Goal: Information Seeking & Learning: Compare options

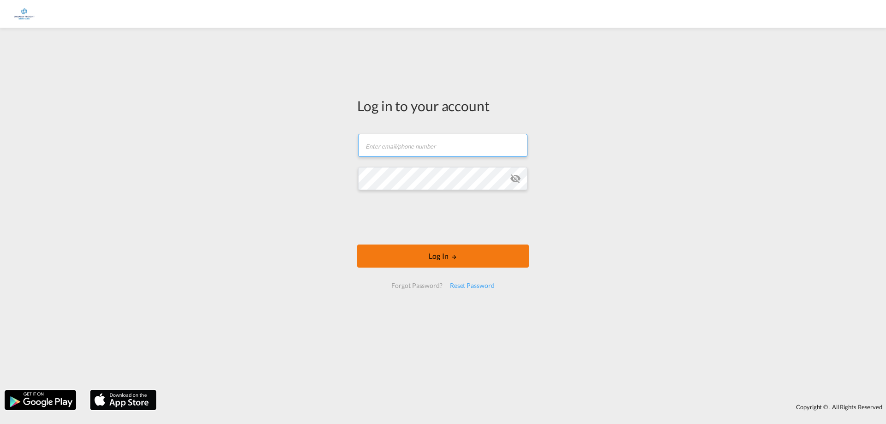
type input "[PERSON_NAME][EMAIL_ADDRESS][DOMAIN_NAME]"
click at [446, 252] on button "Log In" at bounding box center [443, 255] width 172 height 23
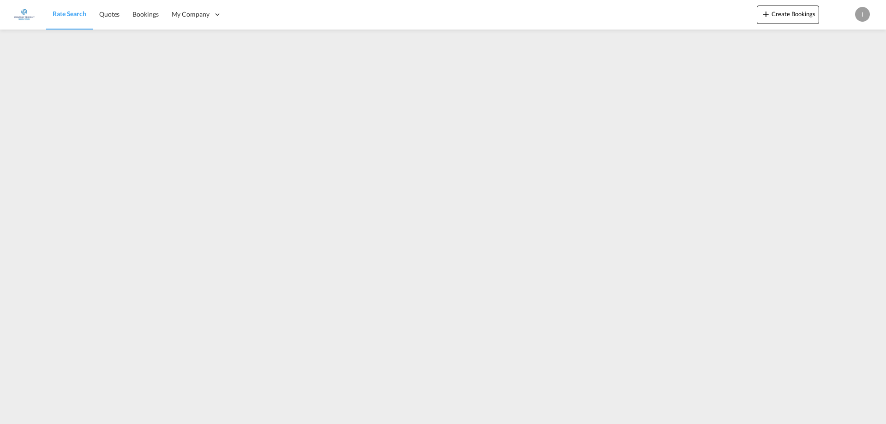
click at [19, 11] on img at bounding box center [24, 14] width 21 height 21
click at [24, 14] on img at bounding box center [24, 14] width 21 height 21
click at [23, 11] on img at bounding box center [24, 14] width 21 height 21
click at [62, 14] on span "Rate Search" at bounding box center [70, 14] width 34 height 8
